Goal: Task Accomplishment & Management: Use online tool/utility

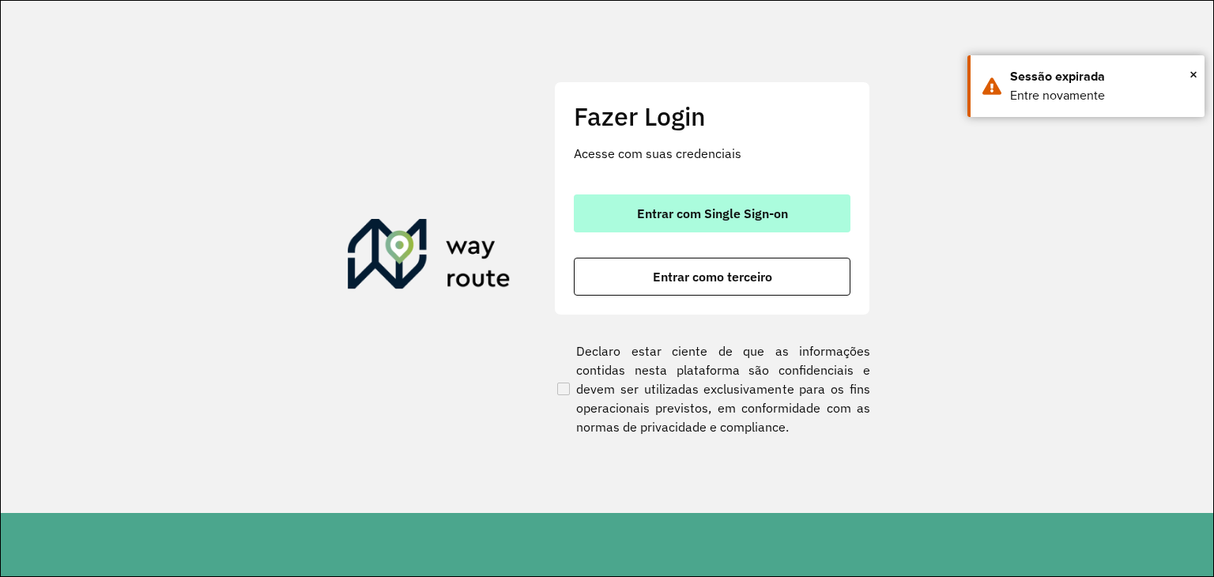
click at [668, 207] on span "Entrar com Single Sign-on" at bounding box center [712, 213] width 151 height 13
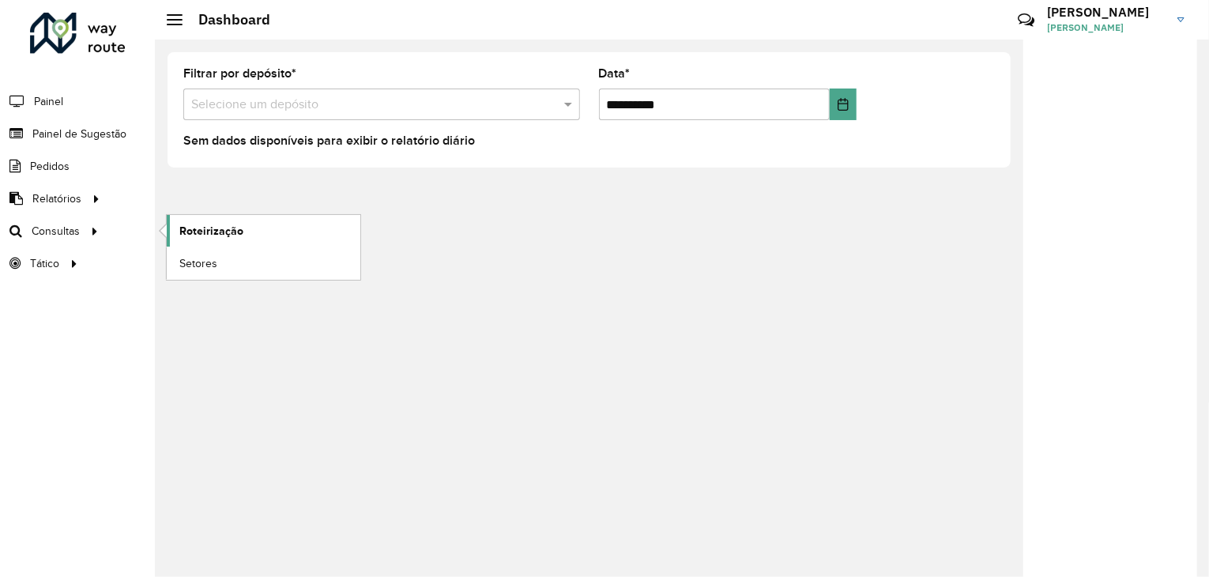
click at [220, 226] on span "Roteirização" at bounding box center [211, 231] width 64 height 17
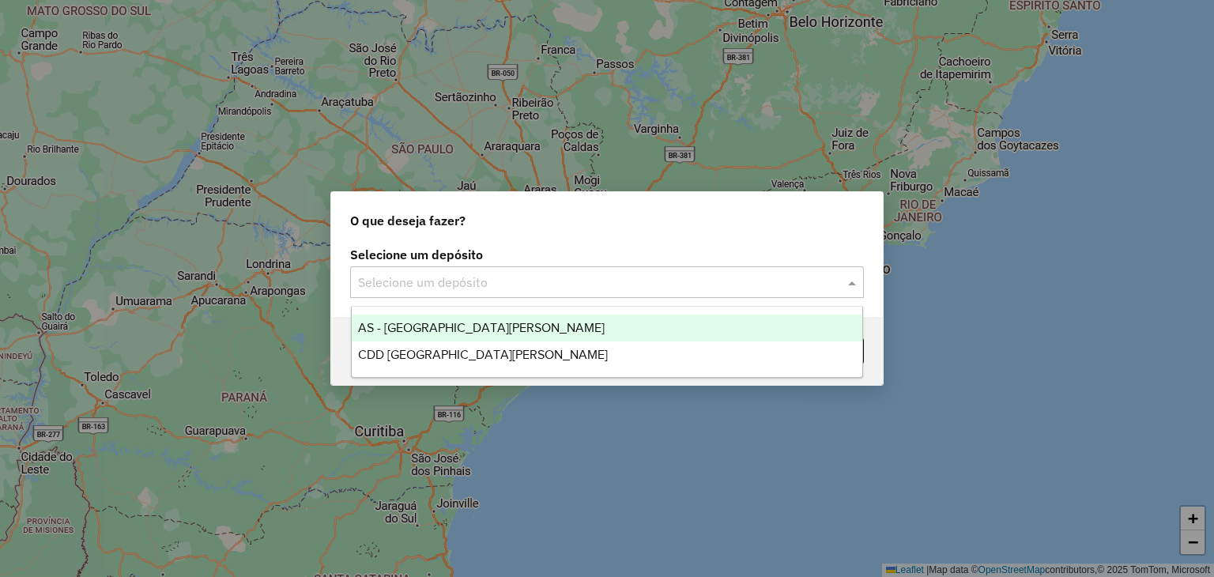
click at [506, 284] on input "text" at bounding box center [591, 282] width 466 height 19
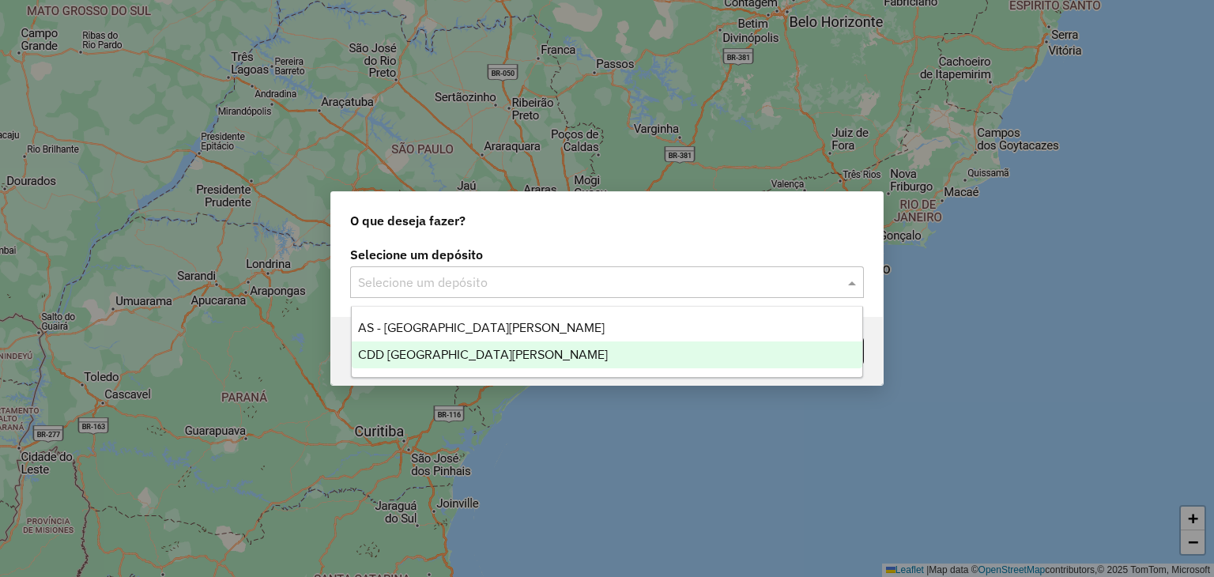
click at [476, 356] on span "CDD [GEOGRAPHIC_DATA][PERSON_NAME]" at bounding box center [483, 354] width 250 height 13
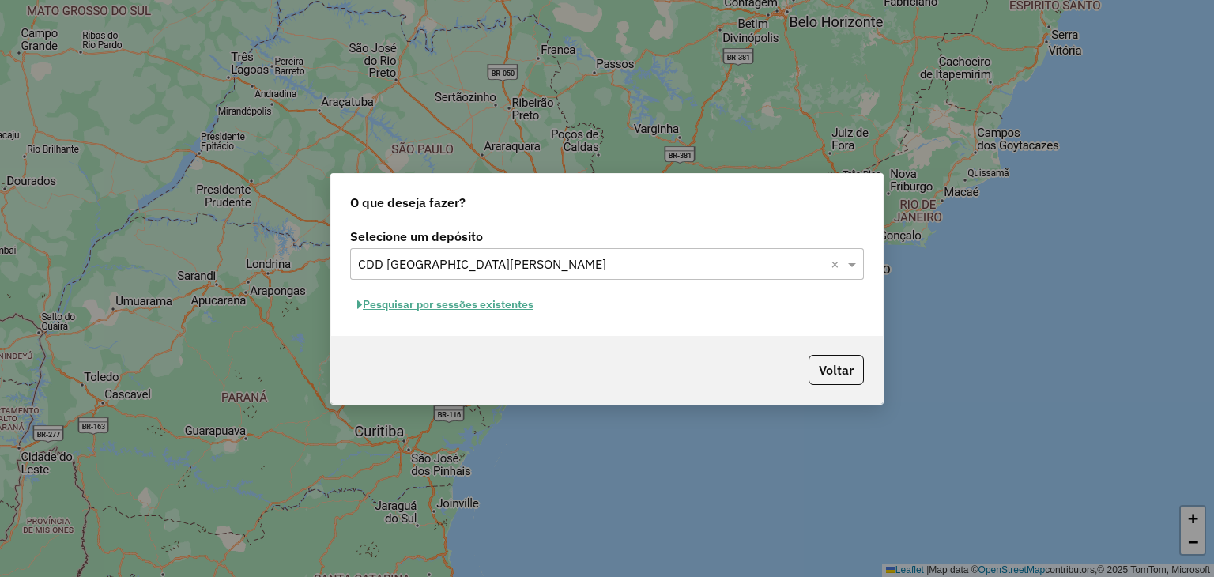
click at [496, 304] on button "Pesquisar por sessões existentes" at bounding box center [445, 304] width 190 height 24
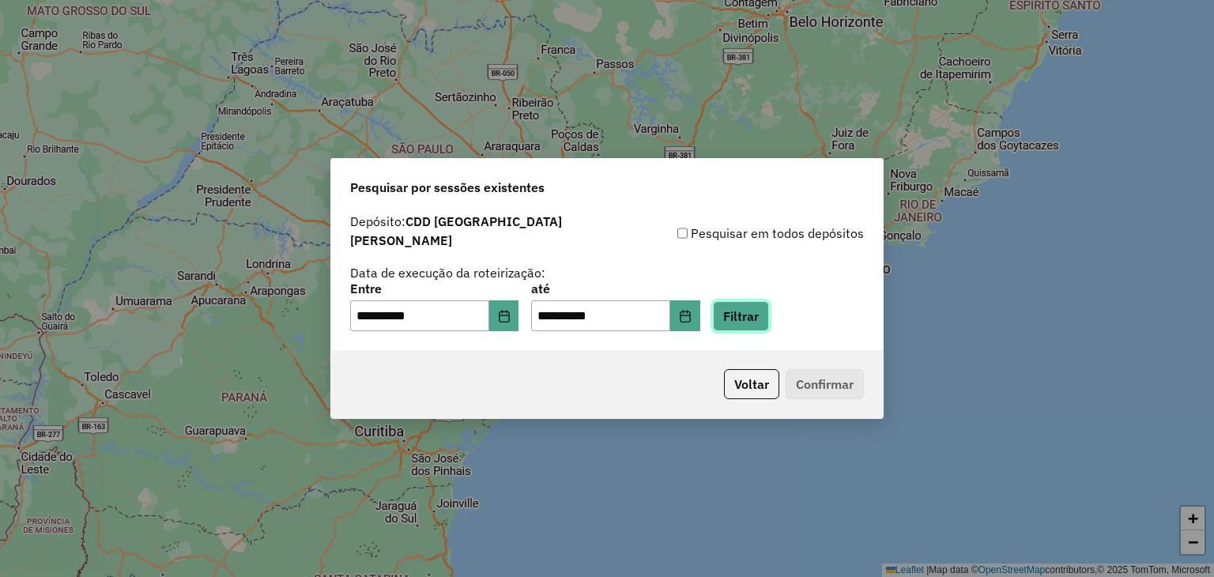
click at [764, 314] on button "Filtrar" at bounding box center [741, 316] width 56 height 30
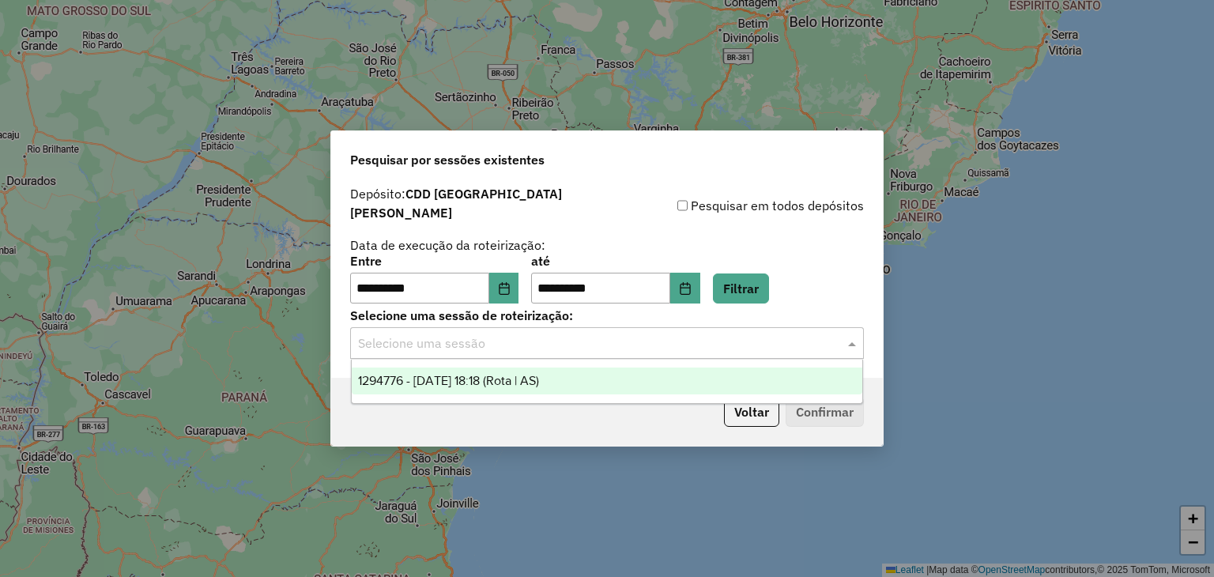
click at [642, 334] on input "text" at bounding box center [591, 343] width 466 height 19
click at [534, 383] on span "1294776 - [DATE] 18:18 (Rota | AS)" at bounding box center [448, 380] width 181 height 13
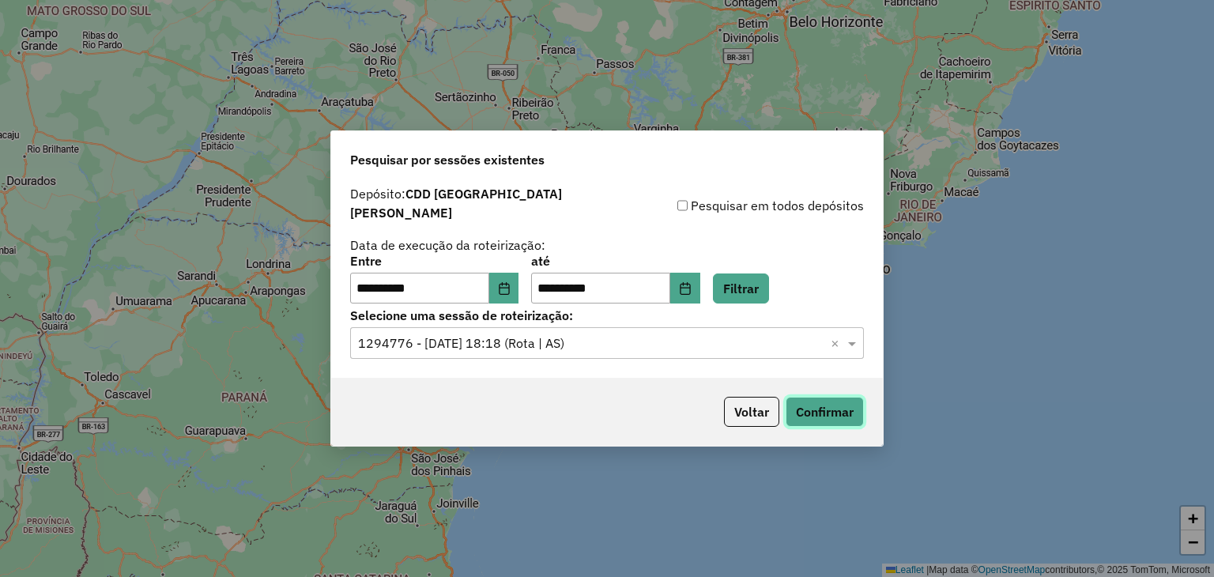
click at [819, 404] on button "Confirmar" at bounding box center [824, 412] width 78 height 30
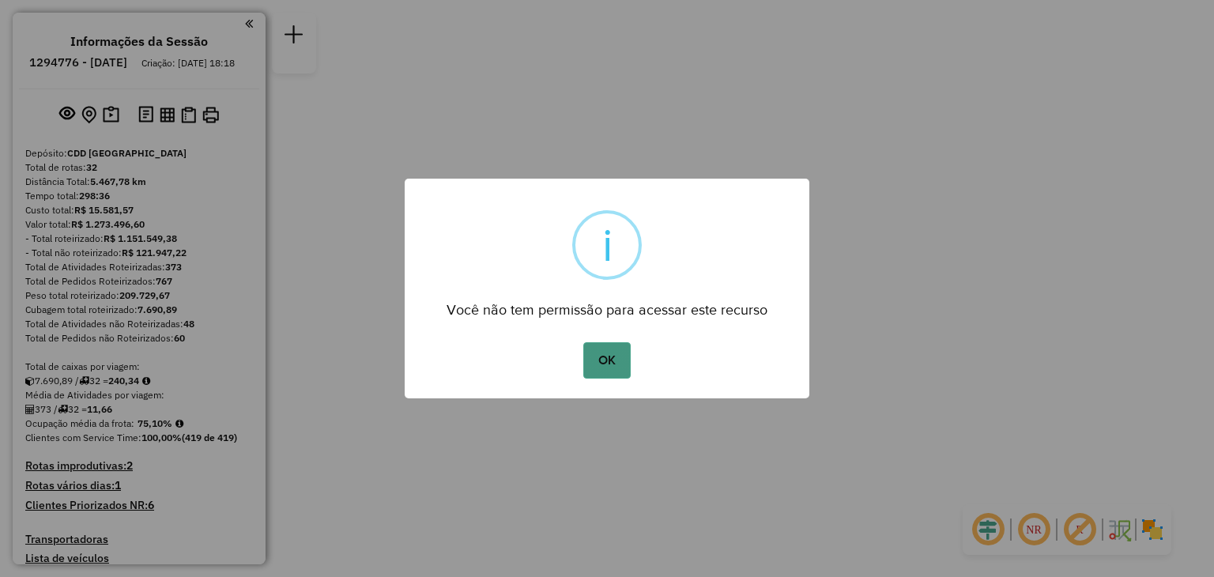
click at [611, 342] on button "OK" at bounding box center [606, 360] width 47 height 36
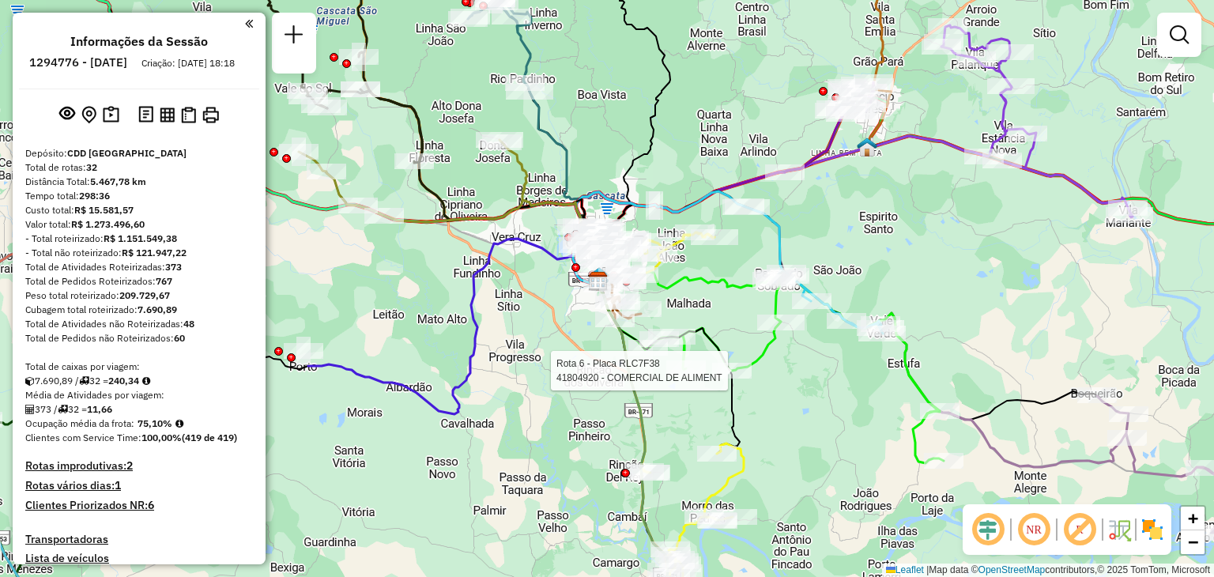
select select "**********"
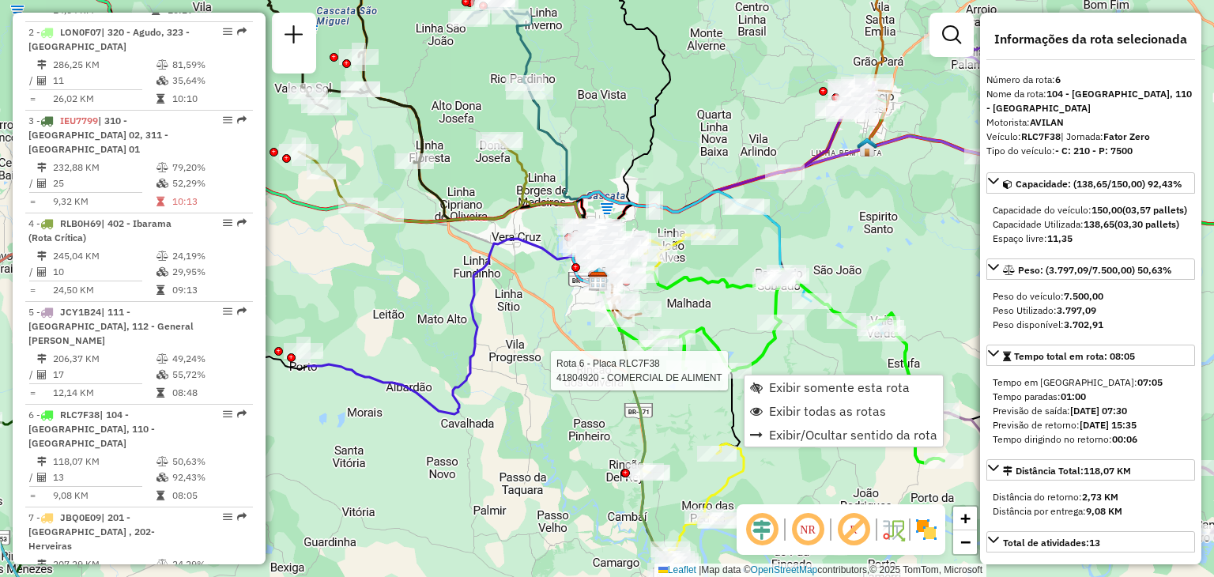
scroll to position [1075, 0]
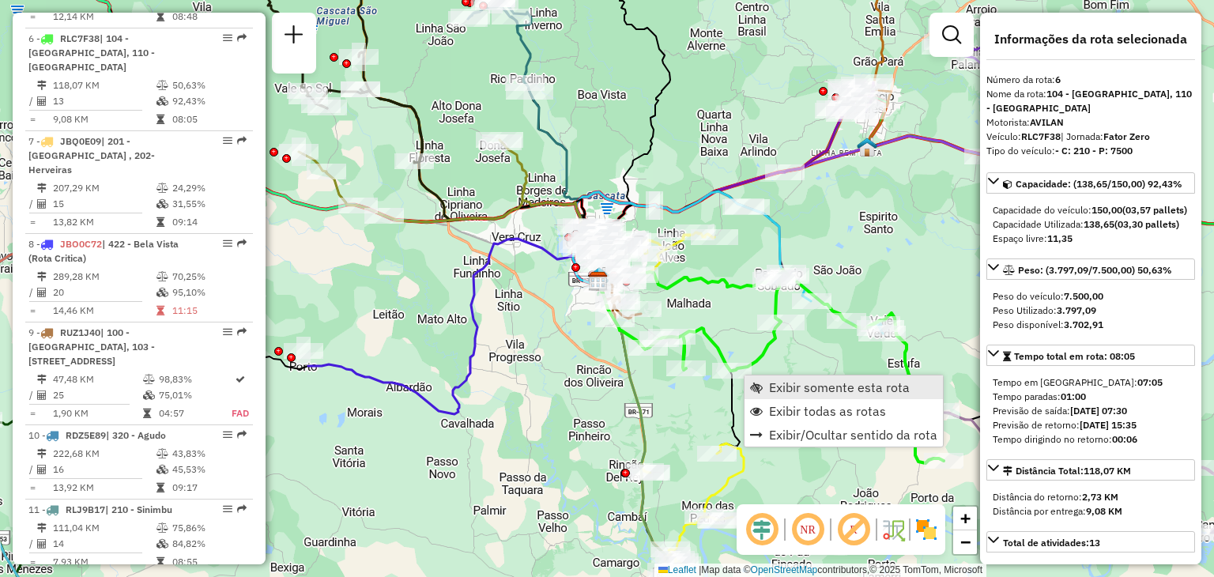
click at [792, 395] on link "Exibir somente esta rota" at bounding box center [843, 387] width 198 height 24
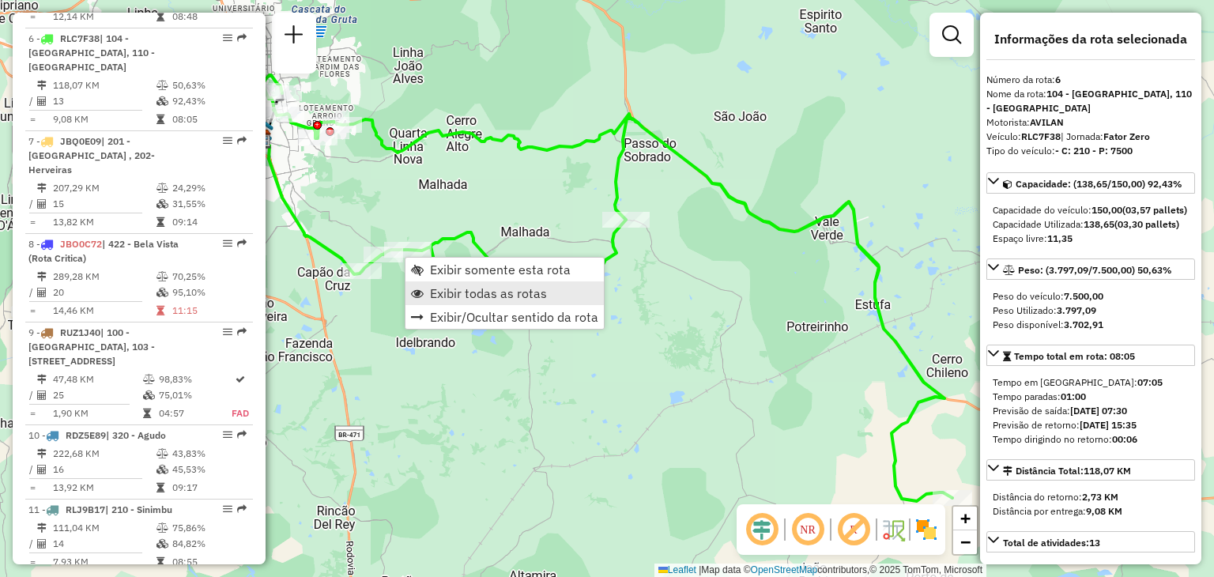
click at [458, 297] on span "Exibir todas as rotas" at bounding box center [488, 293] width 117 height 13
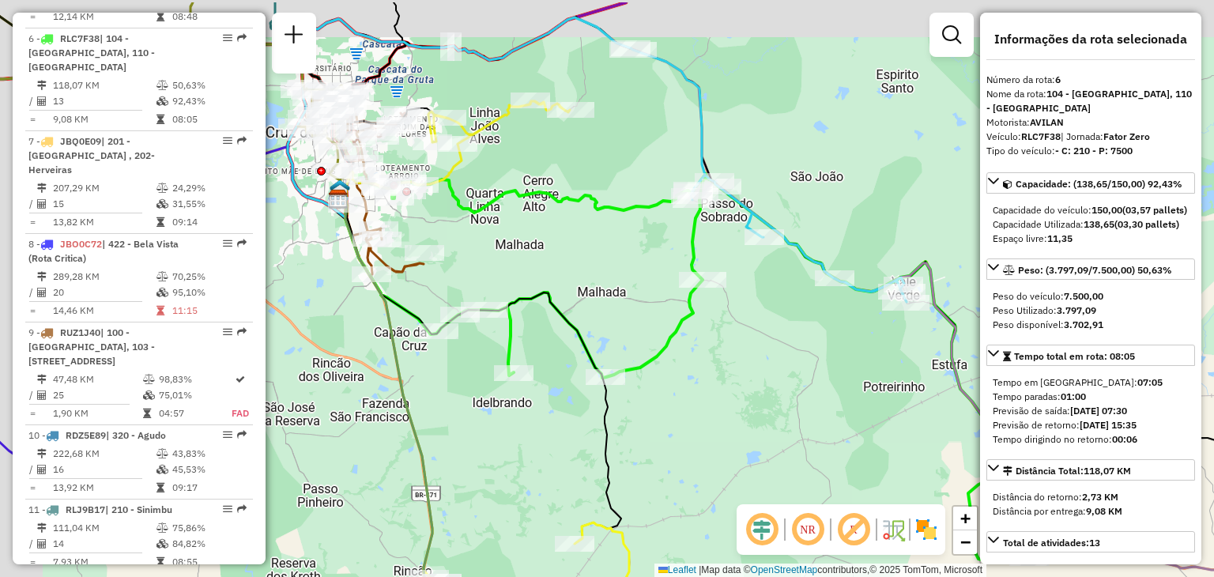
drag, startPoint x: 503, startPoint y: 418, endPoint x: 540, endPoint y: 397, distance: 43.1
click at [589, 479] on div "Janela de atendimento Grade de atendimento Capacidade Transportadoras Veículos …" at bounding box center [607, 288] width 1214 height 577
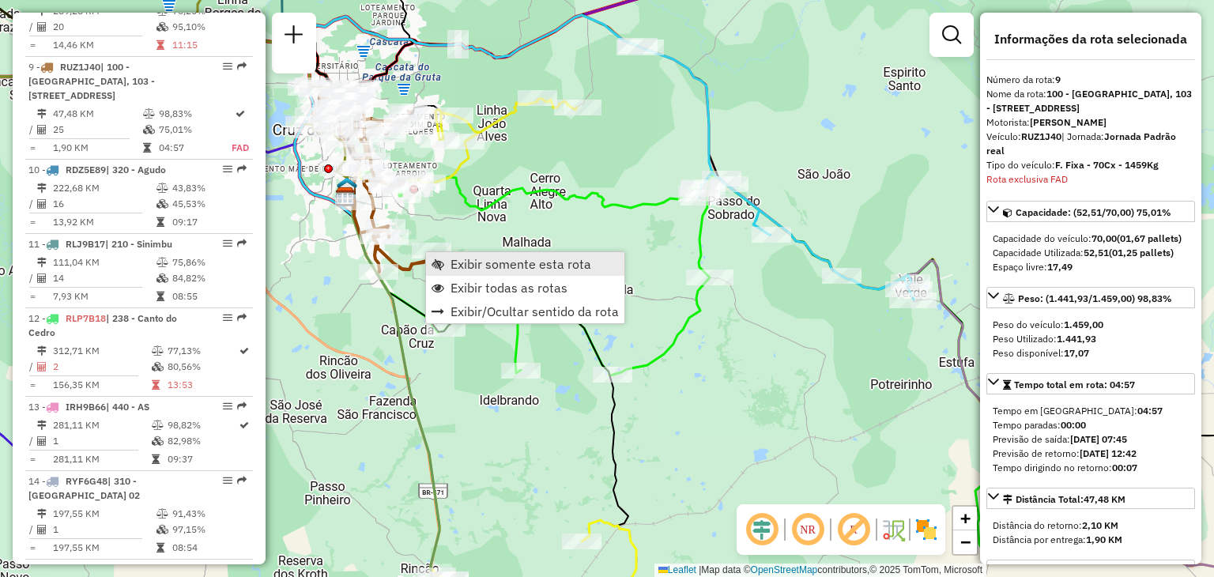
scroll to position [1340, 0]
click at [461, 265] on span "Exibir somente esta rota" at bounding box center [520, 264] width 141 height 13
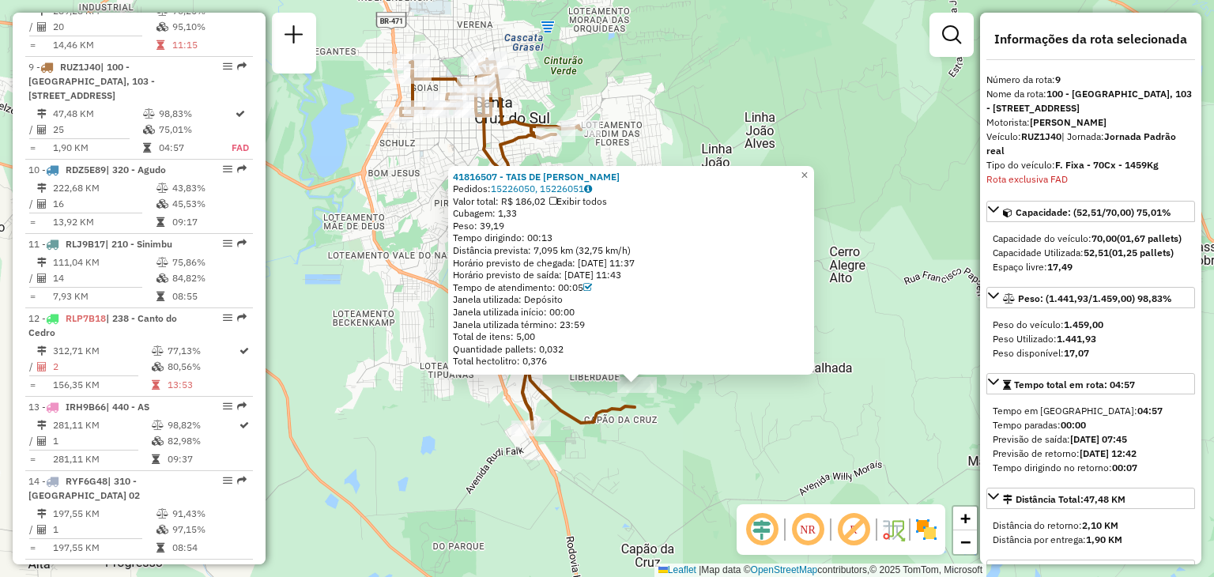
drag, startPoint x: 636, startPoint y: 418, endPoint x: 666, endPoint y: 456, distance: 48.4
click at [665, 456] on div "41816507 - TAIS DE [PERSON_NAME]: 15226050, 15226051 Valor total: R$ 186,02 Exi…" at bounding box center [607, 288] width 1214 height 577
